Goal: Task Accomplishment & Management: Use online tool/utility

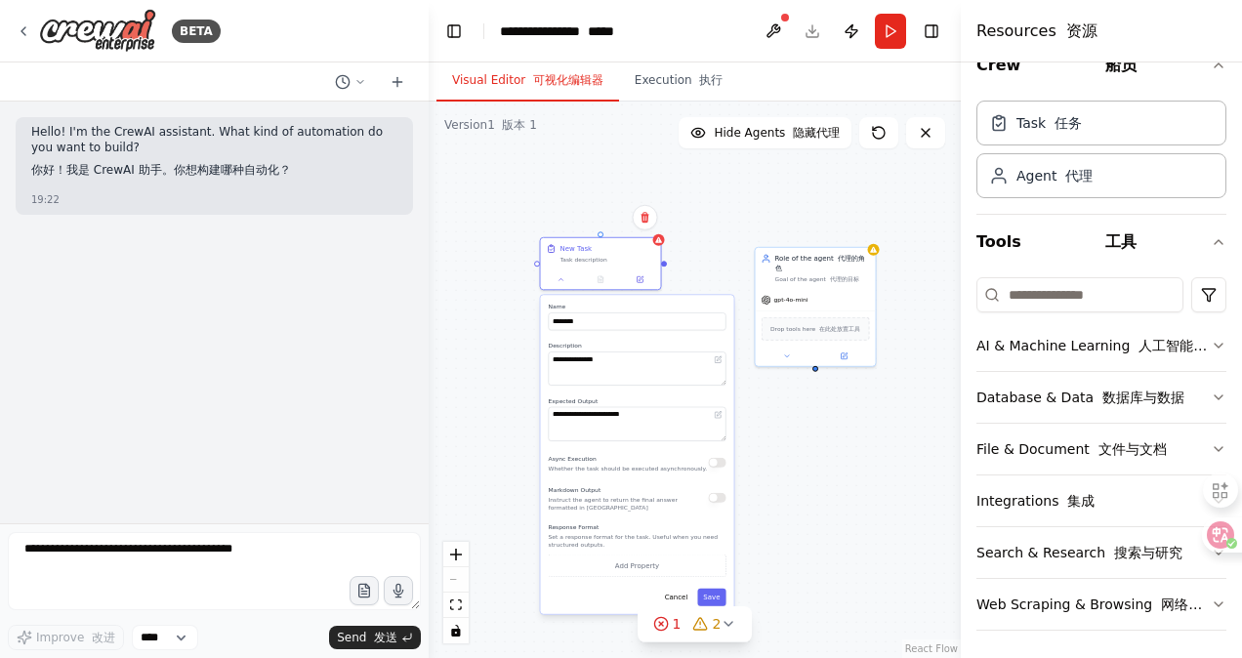
drag, startPoint x: 621, startPoint y: 275, endPoint x: 669, endPoint y: 303, distance: 55.1
click at [669, 303] on label "Name" at bounding box center [638, 307] width 178 height 8
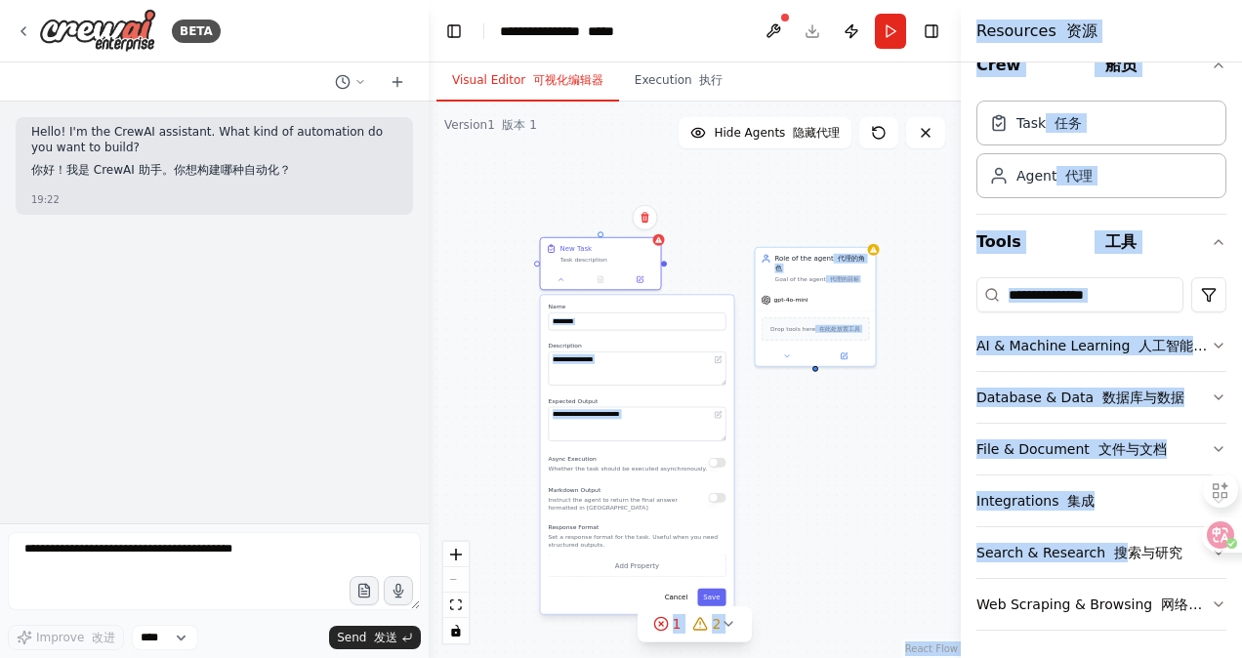
drag, startPoint x: 1121, startPoint y: 555, endPoint x: 893, endPoint y: 514, distance: 232.2
click at [874, 516] on div "**********" at bounding box center [621, 329] width 1242 height 658
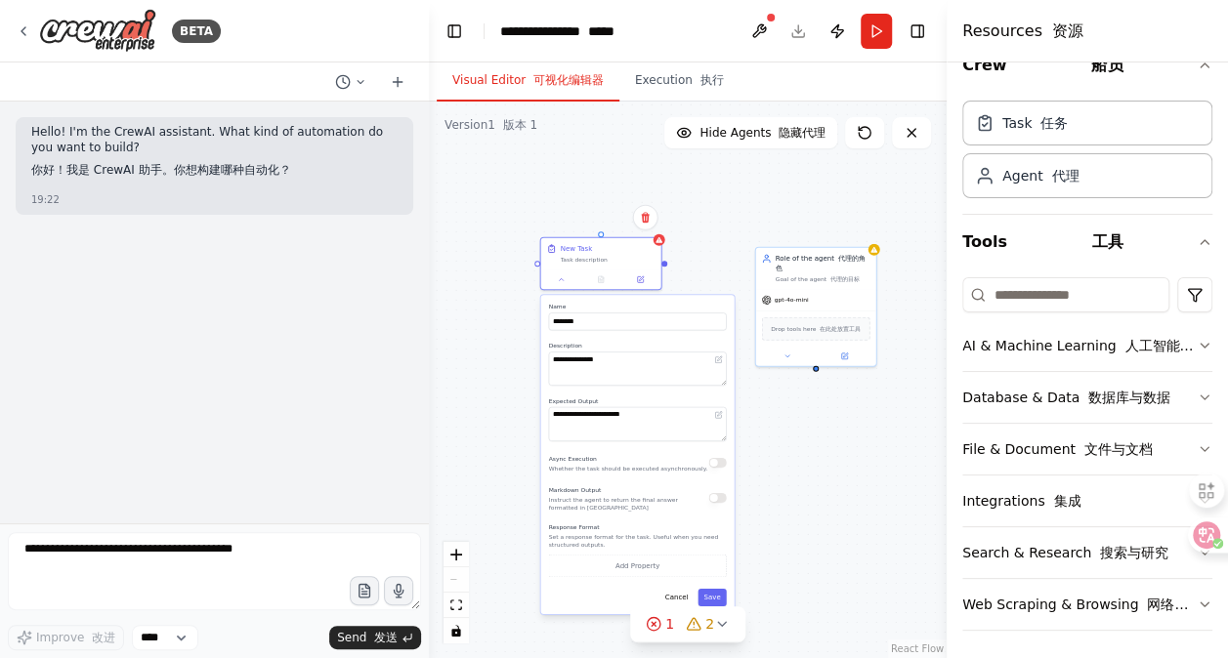
click at [960, 528] on div "Resources 资源 Crew 船员 Task 任务 Agent 代理 Tools 工具 AI & Machine Learning 人工智能与机器学习 …" at bounding box center [1086, 329] width 281 height 658
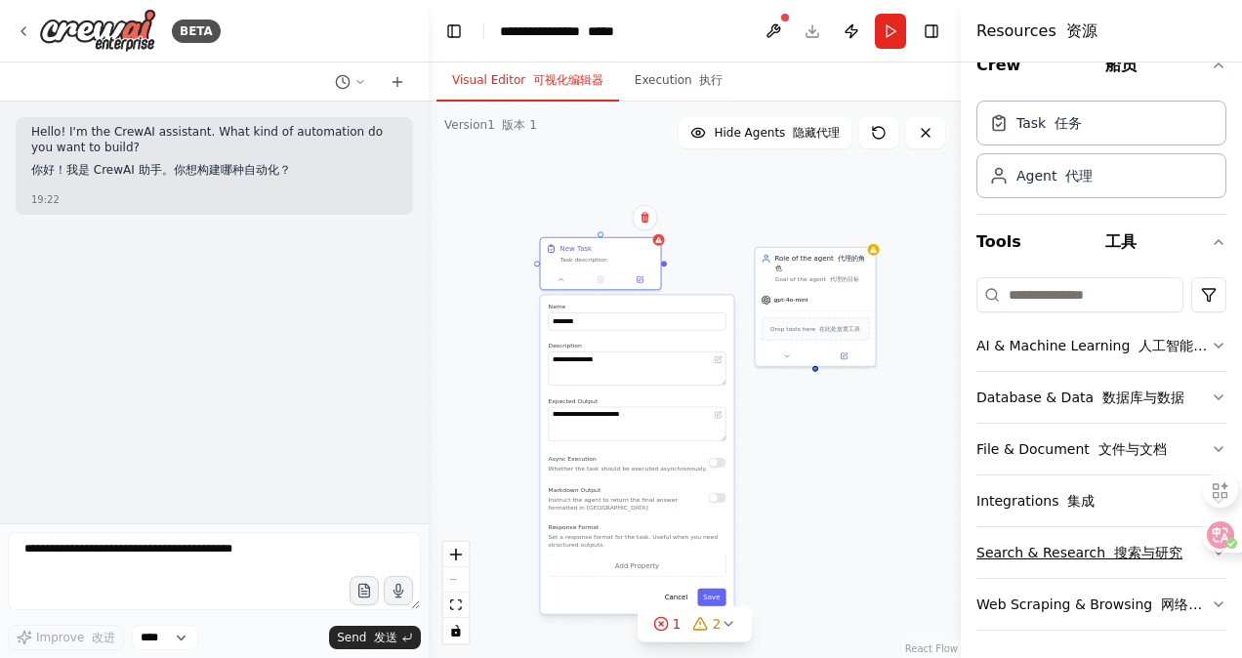
click at [1038, 551] on div "Search & Research 搜索与研究" at bounding box center [1080, 553] width 206 height 20
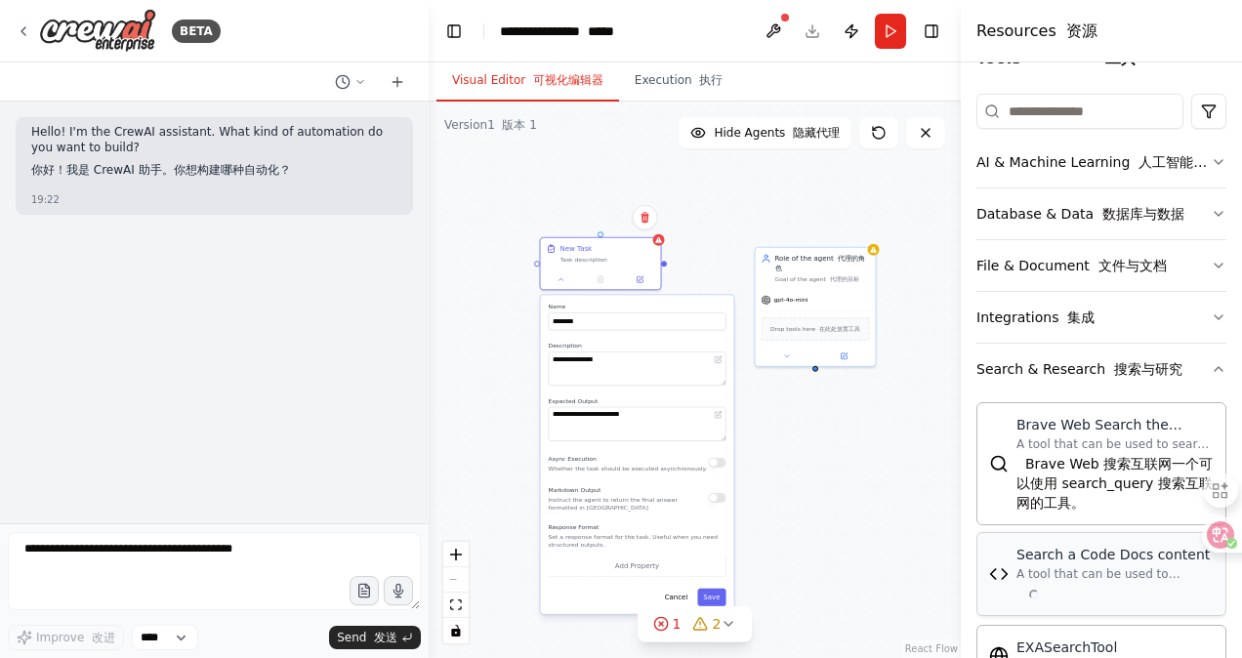
scroll to position [325, 0]
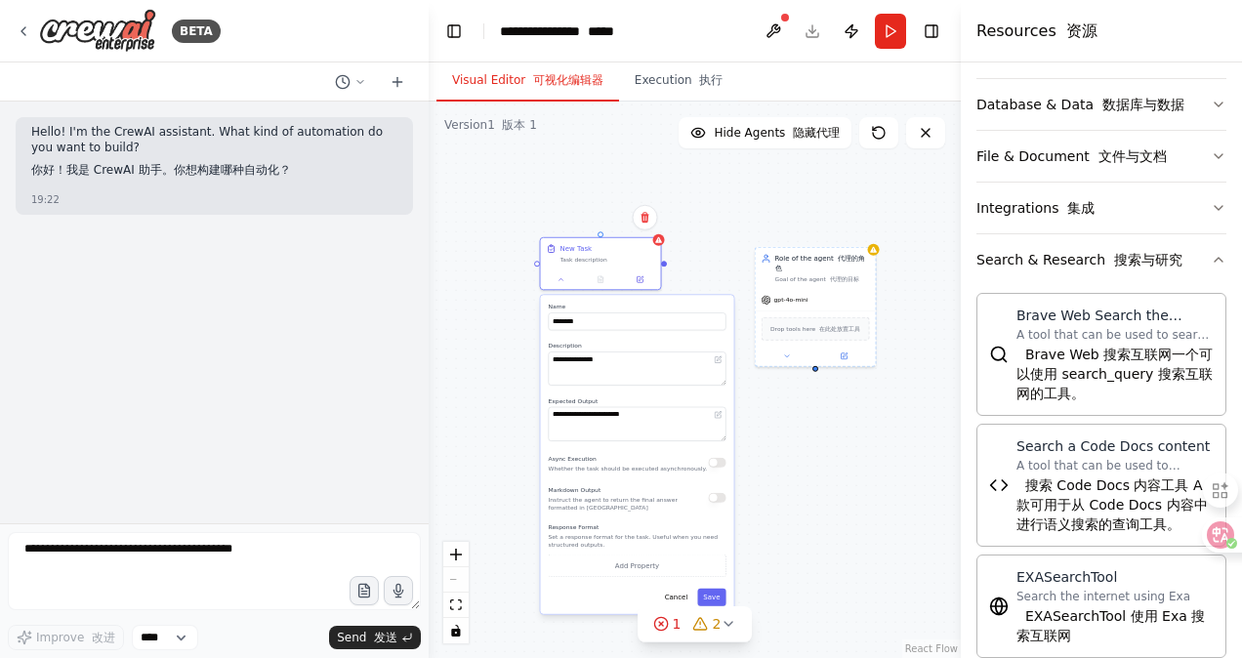
click at [823, 585] on div "**********" at bounding box center [695, 380] width 532 height 557
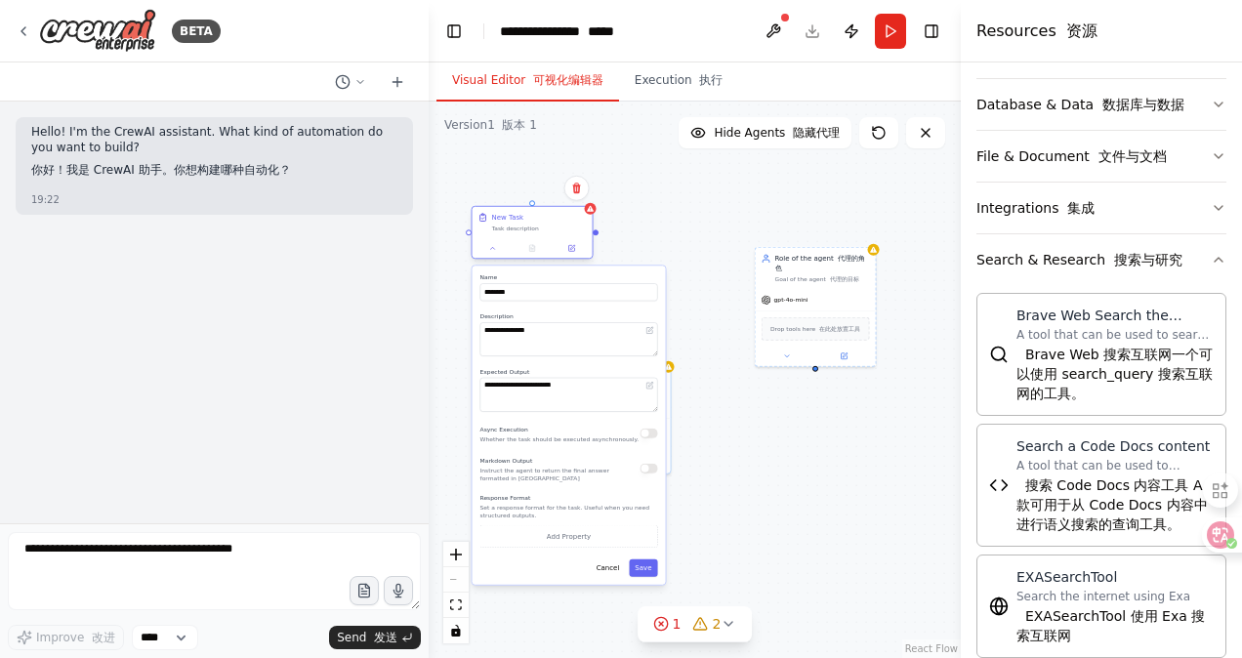
drag, startPoint x: 619, startPoint y: 252, endPoint x: 540, endPoint y: 215, distance: 87.4
click at [540, 215] on div "New Task Task description" at bounding box center [539, 223] width 95 height 20
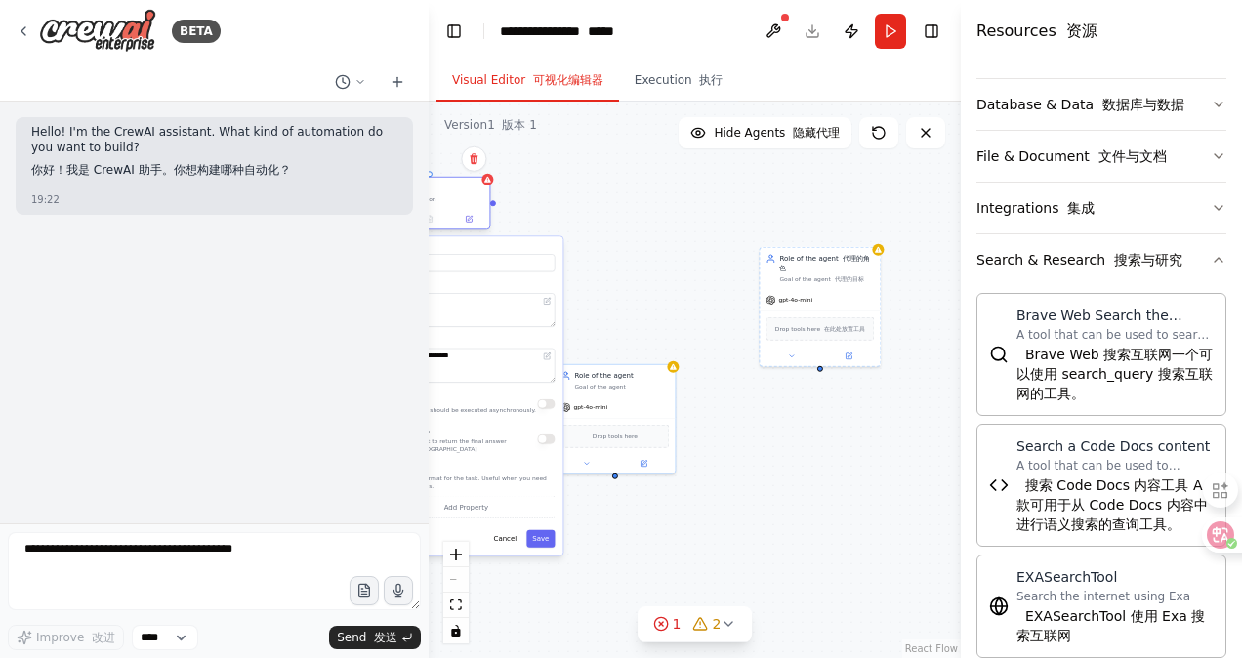
drag, startPoint x: 557, startPoint y: 218, endPoint x: 467, endPoint y: 184, distance: 96.1
click at [437, 193] on div "New Task Task description" at bounding box center [436, 194] width 95 height 20
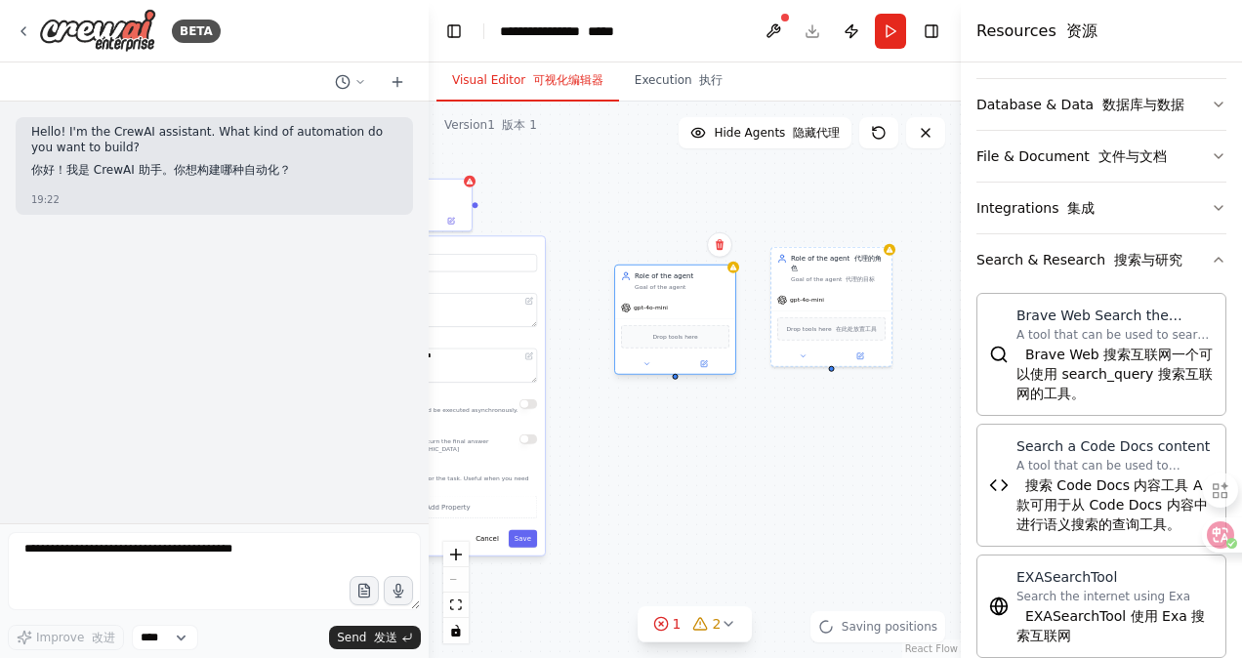
drag, startPoint x: 659, startPoint y: 407, endPoint x: 711, endPoint y: 283, distance: 134.4
click at [711, 297] on div "gpt-4o-mini" at bounding box center [675, 307] width 120 height 21
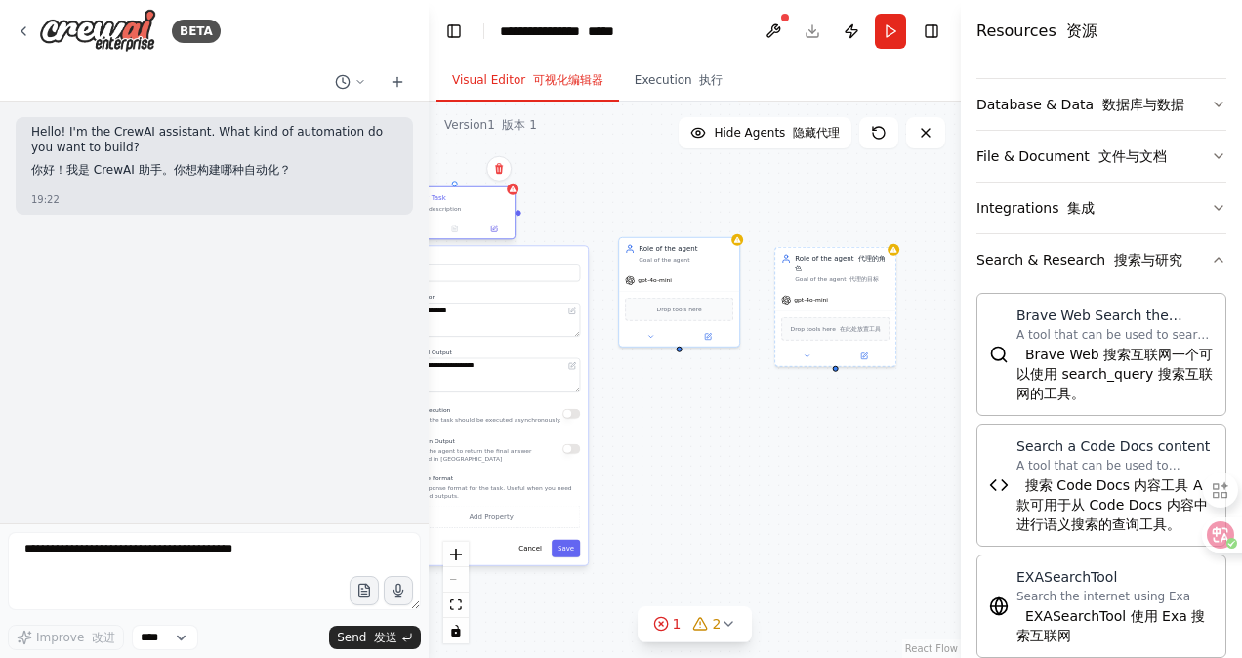
drag, startPoint x: 452, startPoint y: 196, endPoint x: 534, endPoint y: 215, distance: 84.1
click at [509, 213] on div "Task description" at bounding box center [461, 209] width 95 height 8
